Goal: Task Accomplishment & Management: Manage account settings

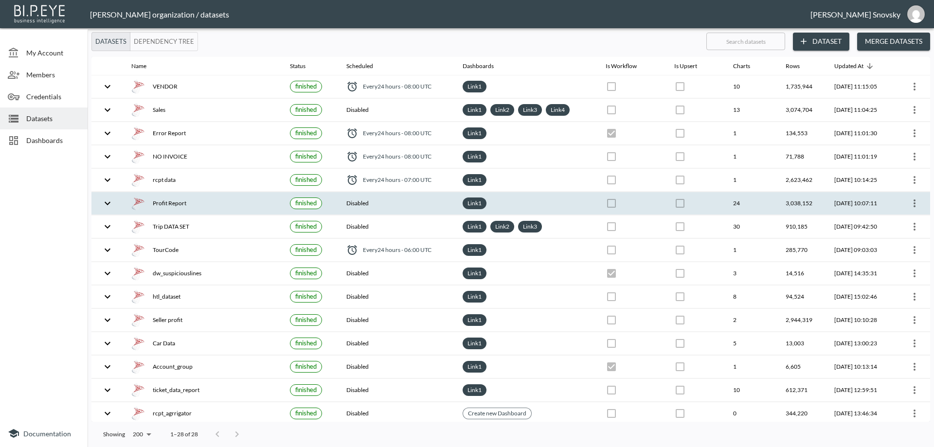
click at [185, 194] on th "Profit Report" at bounding box center [203, 203] width 159 height 23
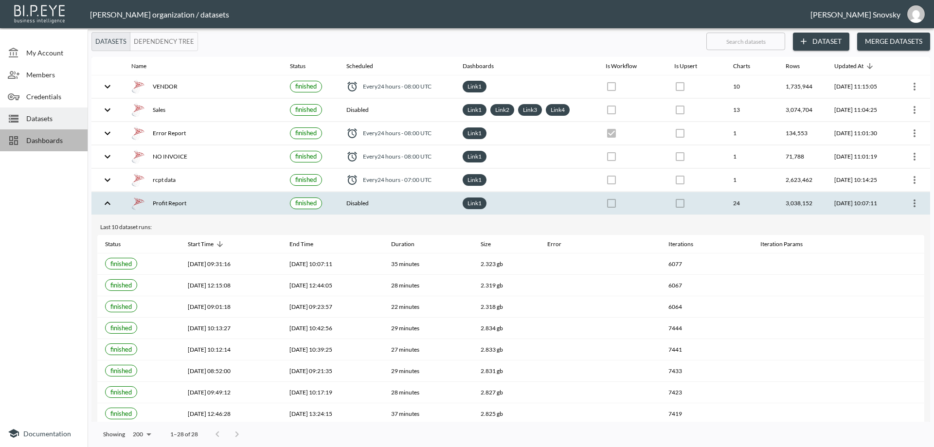
click at [63, 144] on span "Dashboards" at bounding box center [53, 140] width 54 height 10
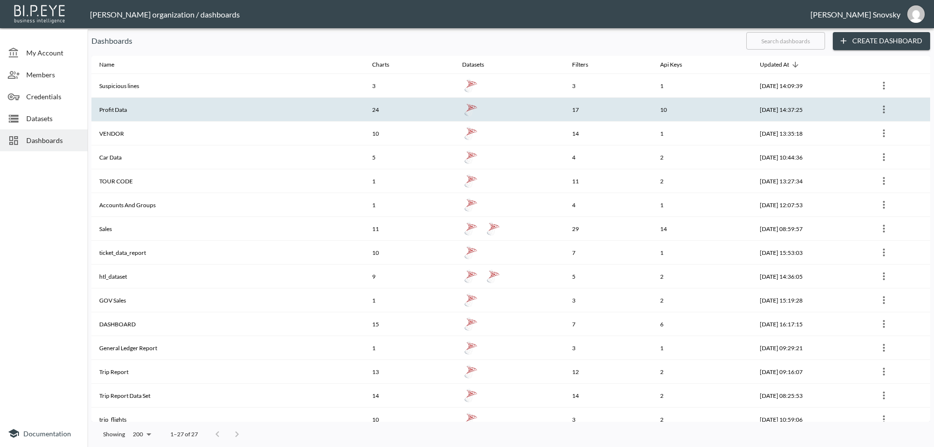
click at [132, 115] on th "Profit Data" at bounding box center [227, 110] width 273 height 24
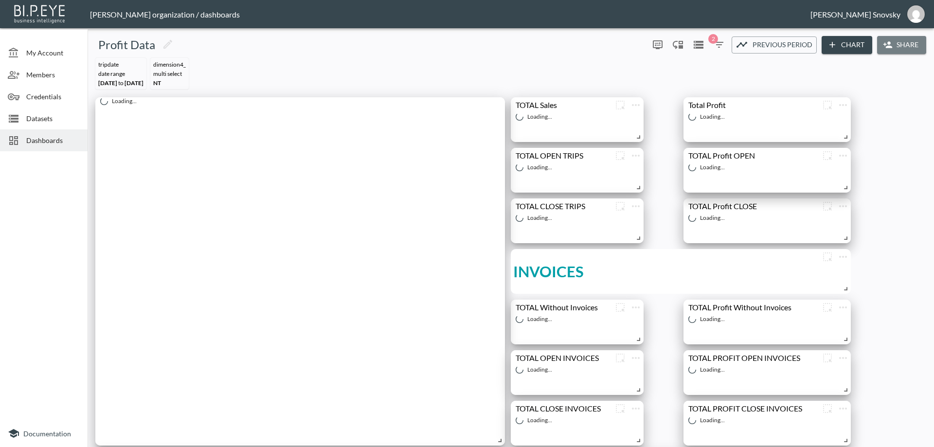
click at [896, 50] on button "Share" at bounding box center [901, 45] width 49 height 18
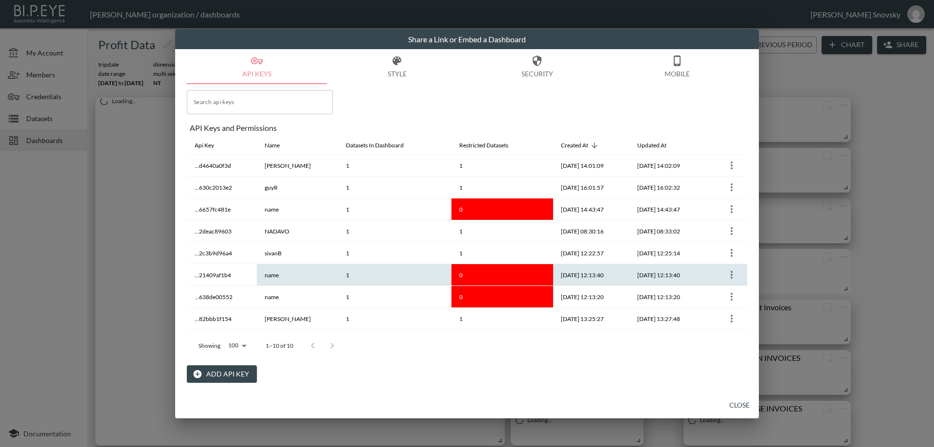
scroll to position [40, 0]
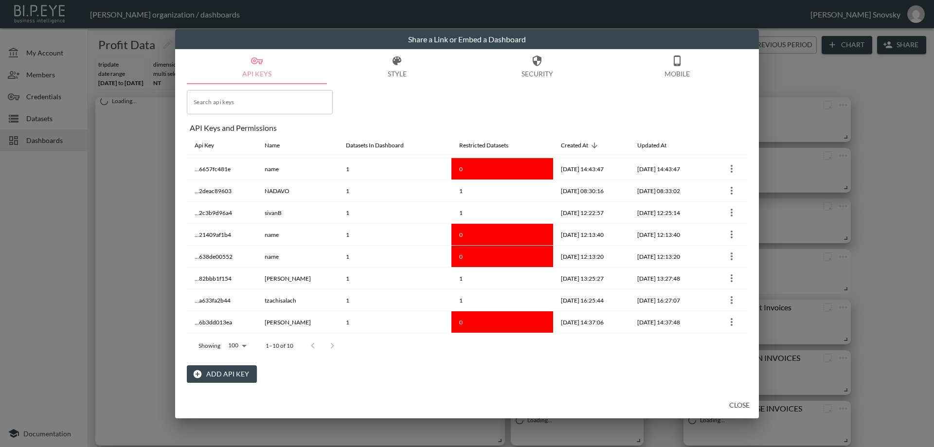
click at [225, 373] on button "Add API Key" at bounding box center [222, 374] width 70 height 18
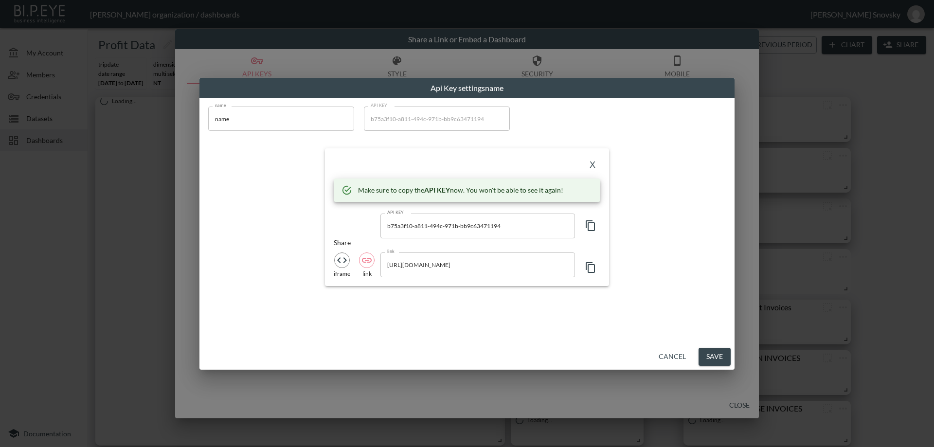
click at [261, 124] on input "name" at bounding box center [281, 119] width 146 height 24
click at [261, 125] on input "name" at bounding box center [281, 119] width 146 height 24
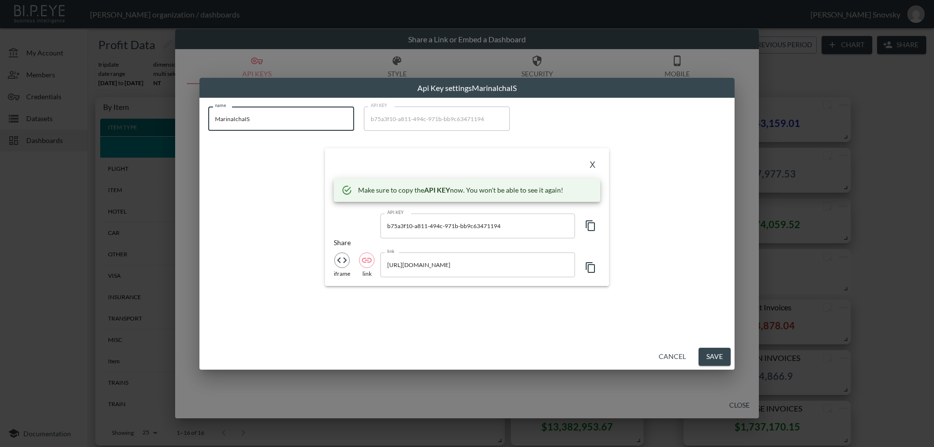
click at [236, 121] on input "MarinaIchaIS" at bounding box center [281, 119] width 146 height 24
type input "MarinaImchaIS"
click at [589, 227] on icon "button" at bounding box center [591, 226] width 12 height 12
click at [714, 351] on button "Save" at bounding box center [715, 357] width 32 height 18
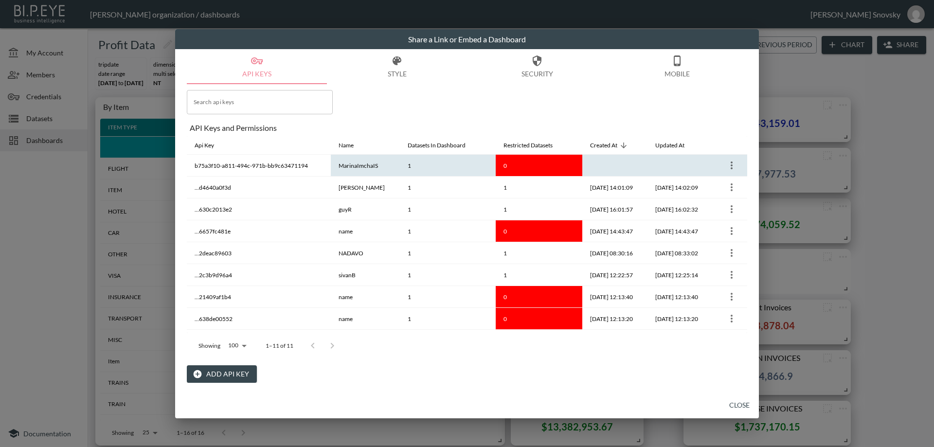
click at [726, 166] on icon "more" at bounding box center [732, 166] width 12 height 12
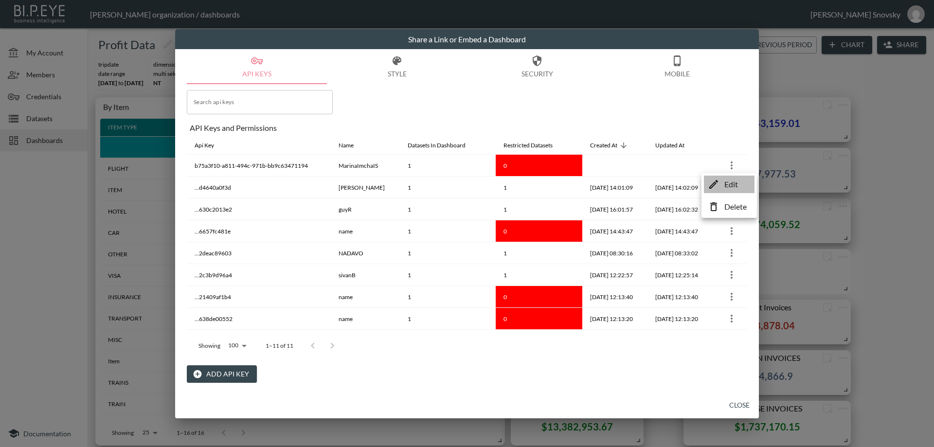
click at [733, 181] on p "Edit" at bounding box center [731, 185] width 14 height 12
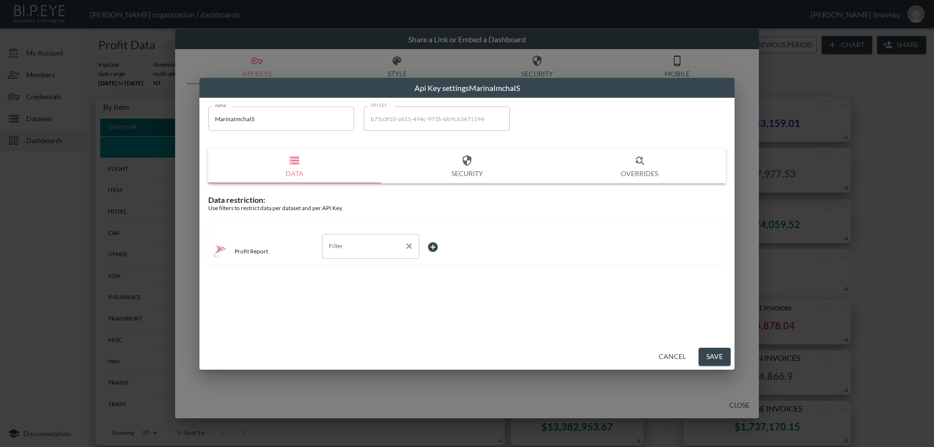
click at [361, 248] on input "Filter" at bounding box center [363, 246] width 74 height 16
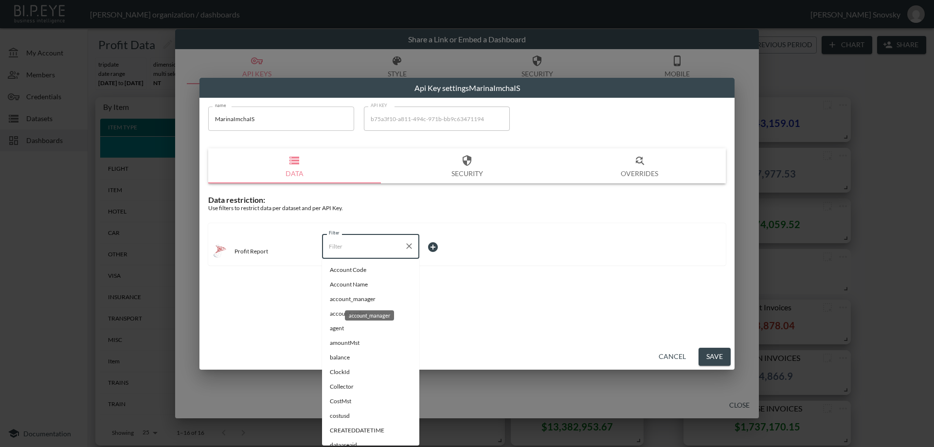
click at [353, 303] on span "account_manager" at bounding box center [371, 299] width 82 height 9
type input "account_manager"
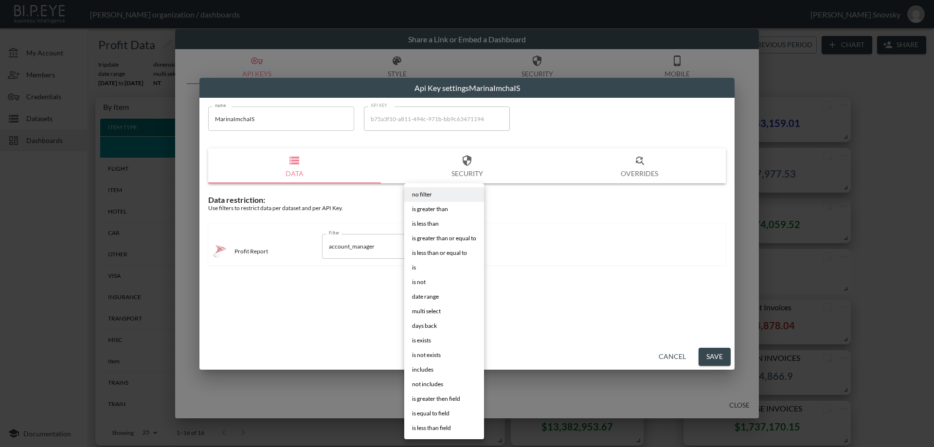
click at [443, 250] on body "BI.P.EYE, Interactive Analytics Dashboards - app [PERSON_NAME] organization / d…" at bounding box center [467, 223] width 934 height 447
click at [422, 269] on li "is" at bounding box center [444, 267] width 80 height 15
type input "is"
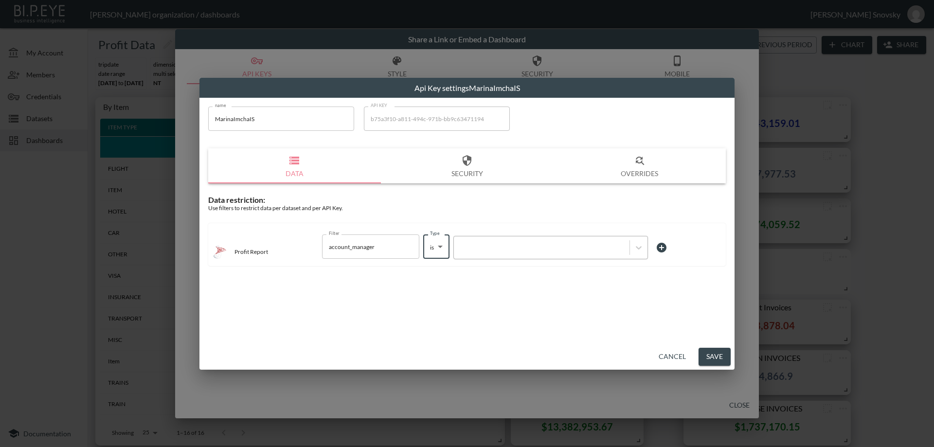
click at [471, 248] on div at bounding box center [542, 247] width 166 height 9
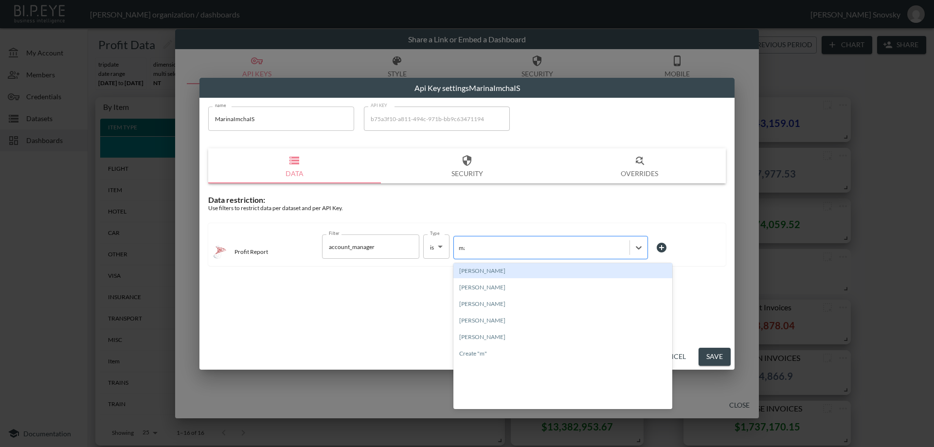
type input "mar"
click at [510, 269] on div "[PERSON_NAME]" at bounding box center [562, 270] width 219 height 15
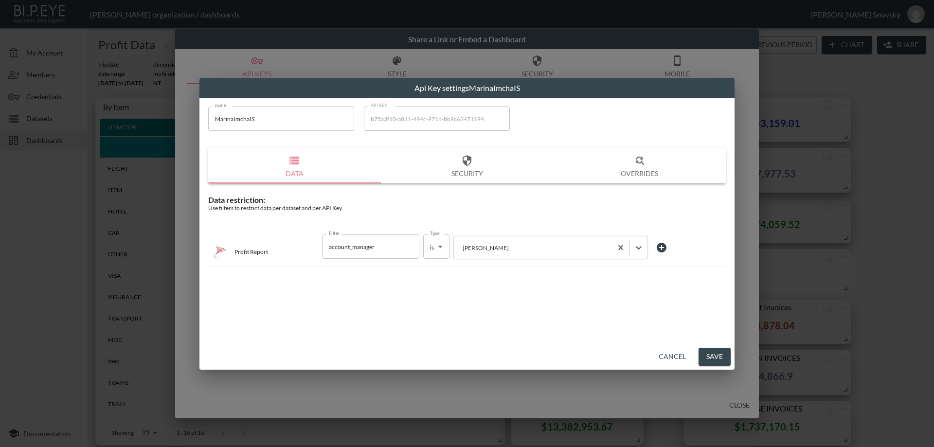
click at [712, 354] on button "Save" at bounding box center [715, 357] width 32 height 18
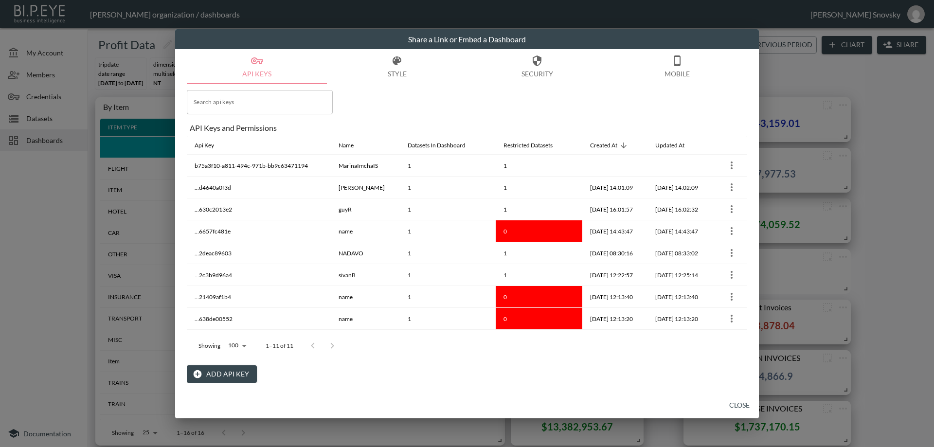
click at [741, 410] on button "Close" at bounding box center [739, 406] width 31 height 18
